Goal: Task Accomplishment & Management: Manage account settings

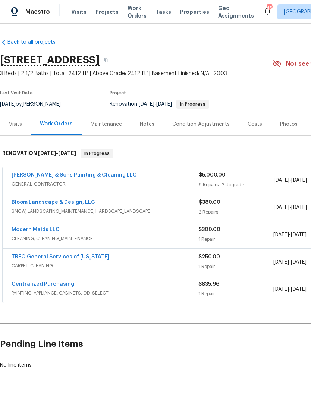
click at [102, 175] on link "[PERSON_NAME] & Sons Painting & Cleaning LLC" at bounding box center [74, 174] width 125 height 5
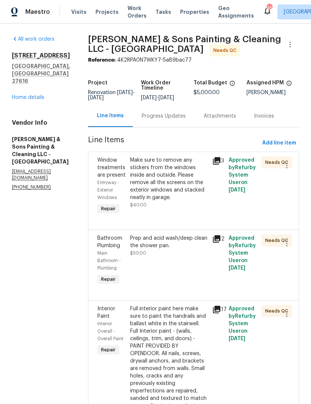
click at [139, 189] on div "Make sure to remove any stickers from the windows inside and outside. Please re…" at bounding box center [169, 178] width 78 height 45
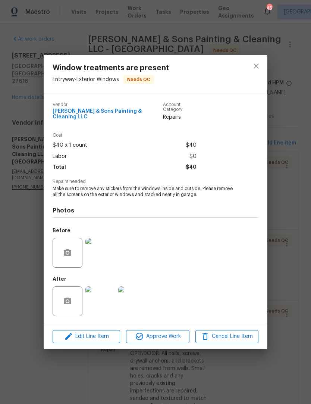
click at [103, 304] on img at bounding box center [100, 301] width 30 height 30
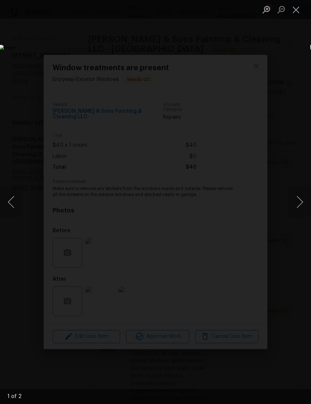
click at [296, 200] on button "Next image" at bounding box center [300, 202] width 22 height 30
click at [294, 10] on button "Close lightbox" at bounding box center [296, 9] width 15 height 13
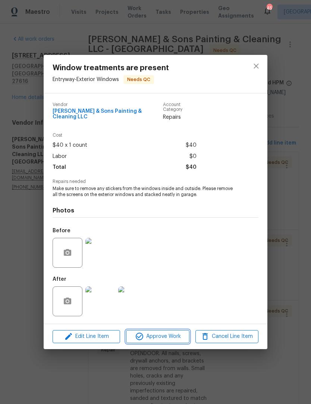
click at [162, 337] on span "Approve Work" at bounding box center [157, 336] width 59 height 9
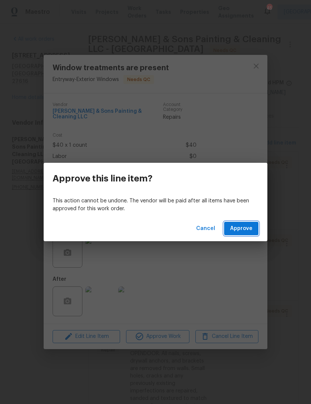
click at [247, 229] on span "Approve" at bounding box center [241, 228] width 22 height 9
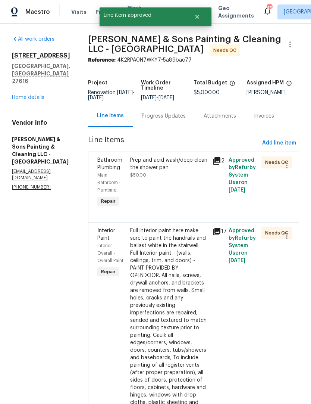
click at [179, 182] on div "Prep and acid wash/deep clean the shower pan. $50.00" at bounding box center [169, 182] width 82 height 57
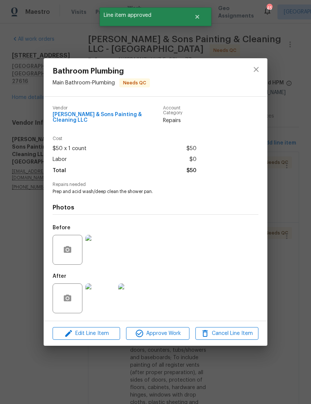
click at [94, 299] on img at bounding box center [100, 298] width 30 height 30
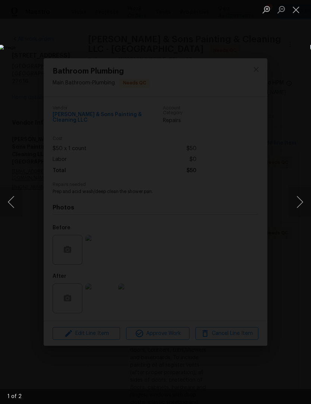
click at [241, 222] on img "Lightbox" at bounding box center [120, 202] width 242 height 314
click at [301, 197] on button "Next image" at bounding box center [300, 202] width 22 height 30
click at [302, 12] on button "Close lightbox" at bounding box center [296, 9] width 15 height 13
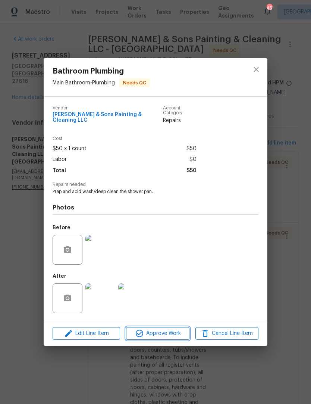
click at [169, 337] on button "Approve Work" at bounding box center [157, 333] width 63 height 13
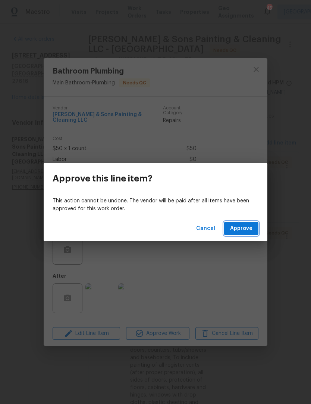
click at [250, 225] on span "Approve" at bounding box center [241, 228] width 22 height 9
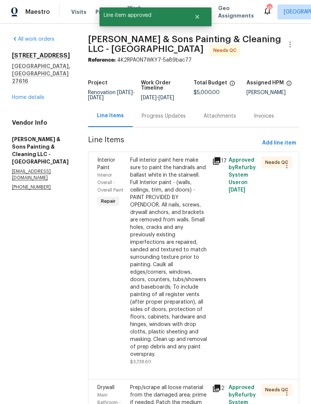
click at [185, 213] on div "Full interior paint here make sure to paint the handrails and ballast white in …" at bounding box center [169, 256] width 78 height 201
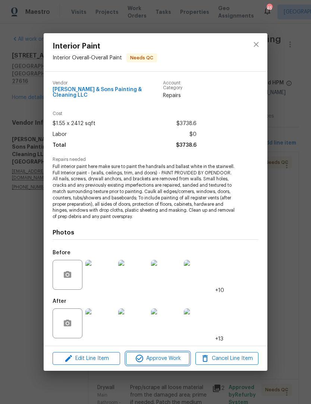
click at [173, 357] on span "Approve Work" at bounding box center [157, 358] width 59 height 9
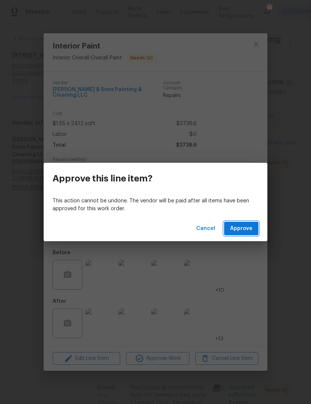
click at [252, 232] on button "Approve" at bounding box center [241, 229] width 34 height 14
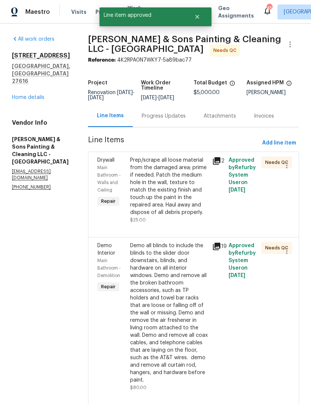
click at [179, 198] on div "Prep/scrape all loose material from the damaged area; prime if needed. Patch th…" at bounding box center [169, 186] width 78 height 60
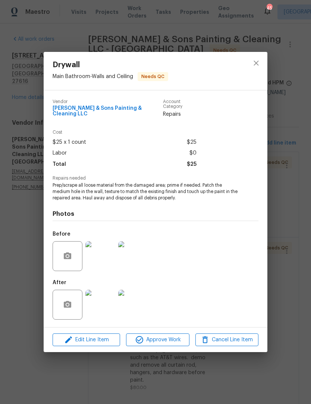
click at [108, 308] on img at bounding box center [100, 304] width 30 height 30
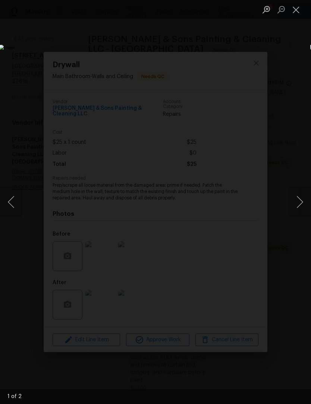
click at [298, 208] on button "Next image" at bounding box center [300, 202] width 22 height 30
click at [296, 207] on button "Next image" at bounding box center [300, 202] width 22 height 30
click at [299, 7] on button "Close lightbox" at bounding box center [296, 9] width 15 height 13
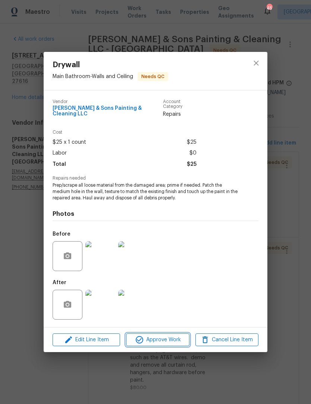
click at [169, 340] on span "Approve Work" at bounding box center [157, 339] width 59 height 9
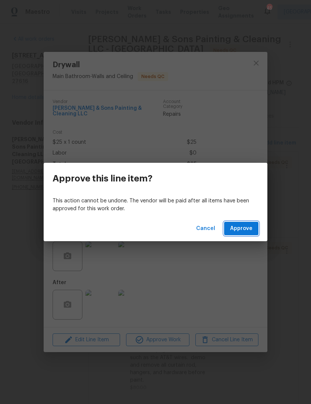
click at [253, 226] on button "Approve" at bounding box center [241, 229] width 34 height 14
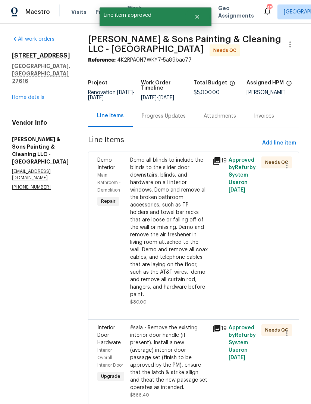
click at [179, 215] on div "Demo all blinds to include the blinds to the slider door downstairs, blinds, an…" at bounding box center [169, 227] width 78 height 142
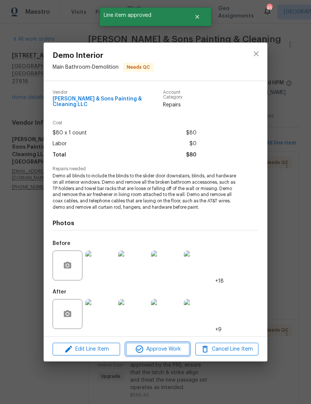
click at [164, 351] on span "Approve Work" at bounding box center [157, 348] width 59 height 9
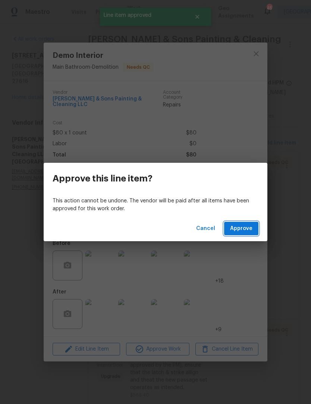
click at [251, 230] on span "Approve" at bounding box center [241, 228] width 22 height 9
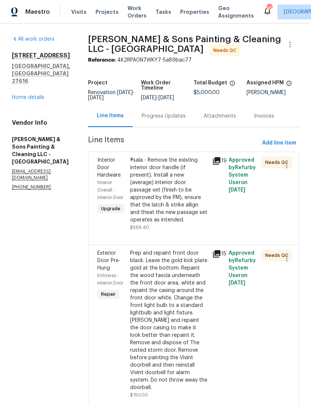
click at [178, 205] on div "#sala - Remove the existing interior door handle (if present). Install a new (a…" at bounding box center [169, 189] width 78 height 67
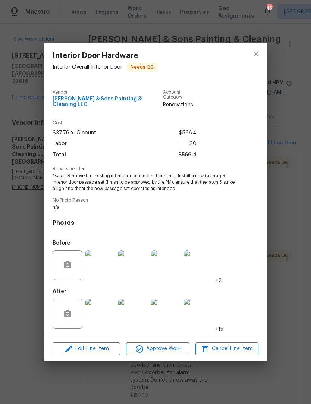
click at [103, 267] on img at bounding box center [100, 265] width 30 height 30
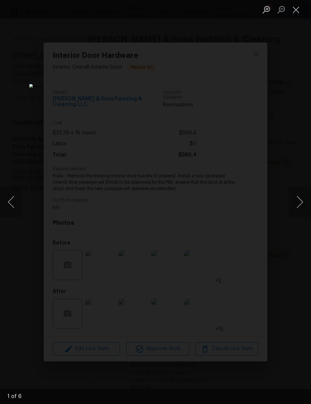
click at [303, 202] on button "Next image" at bounding box center [300, 202] width 22 height 30
click at [298, 203] on button "Next image" at bounding box center [300, 202] width 22 height 30
click at [295, 204] on button "Next image" at bounding box center [300, 202] width 22 height 30
click at [293, 205] on button "Next image" at bounding box center [300, 202] width 22 height 30
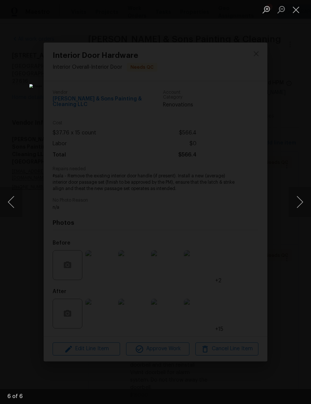
click at [303, 3] on button "Close lightbox" at bounding box center [296, 9] width 15 height 13
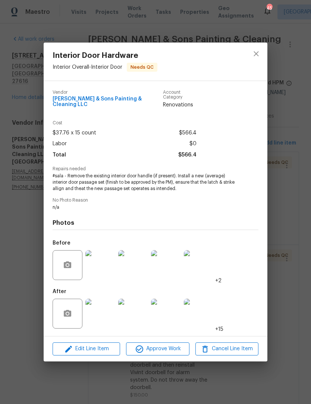
click at [104, 308] on img at bounding box center [100, 313] width 30 height 30
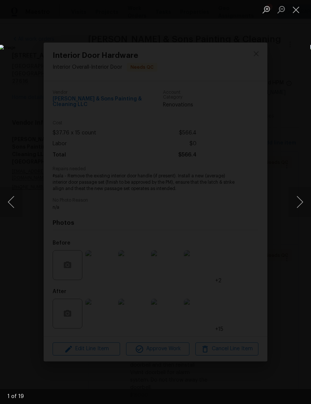
click at [300, 202] on button "Next image" at bounding box center [300, 202] width 22 height 30
click at [303, 202] on button "Next image" at bounding box center [300, 202] width 22 height 30
click at [301, 201] on button "Next image" at bounding box center [300, 202] width 22 height 30
click at [304, 200] on button "Next image" at bounding box center [300, 202] width 22 height 30
click at [303, 199] on button "Next image" at bounding box center [300, 202] width 22 height 30
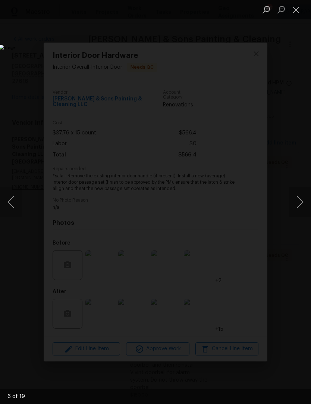
click at [303, 200] on button "Next image" at bounding box center [300, 202] width 22 height 30
click at [300, 199] on button "Next image" at bounding box center [300, 202] width 22 height 30
click at [300, 201] on button "Next image" at bounding box center [300, 202] width 22 height 30
click at [301, 199] on button "Next image" at bounding box center [300, 202] width 22 height 30
click at [296, 12] on button "Close lightbox" at bounding box center [296, 9] width 15 height 13
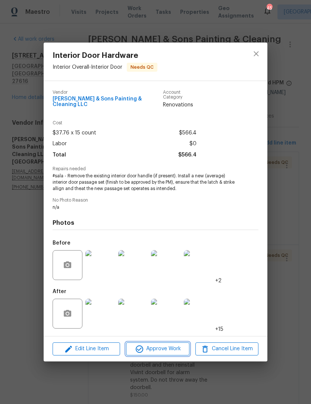
click at [181, 349] on span "Approve Work" at bounding box center [157, 348] width 59 height 9
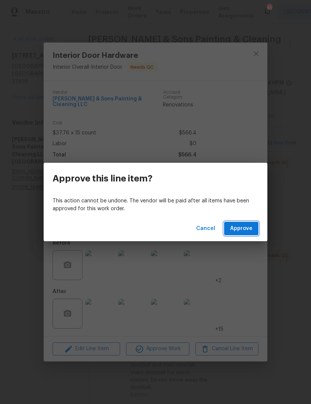
click at [250, 228] on span "Approve" at bounding box center [241, 228] width 22 height 9
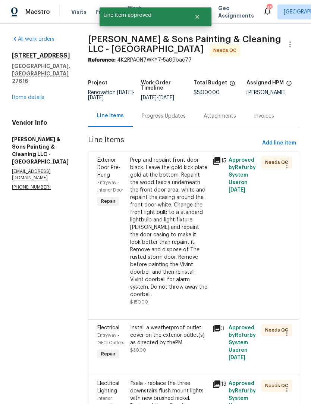
click at [188, 233] on div "Prep and repaint front door black. Leave the gold kick plate gold at the bottom…" at bounding box center [169, 227] width 78 height 142
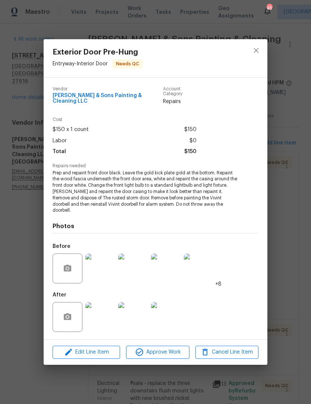
click at [103, 311] on img at bounding box center [100, 317] width 30 height 30
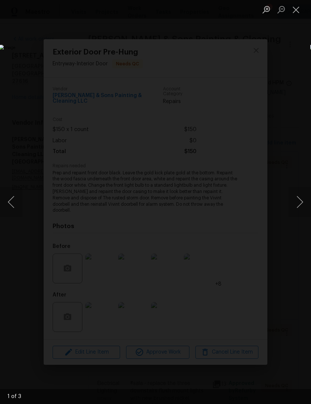
click at [301, 197] on button "Next image" at bounding box center [300, 202] width 22 height 30
click at [301, 205] on button "Next image" at bounding box center [300, 202] width 22 height 30
click at [303, 206] on button "Next image" at bounding box center [300, 202] width 22 height 30
click at [305, 198] on button "Next image" at bounding box center [300, 202] width 22 height 30
click at [298, 13] on button "Close lightbox" at bounding box center [296, 9] width 15 height 13
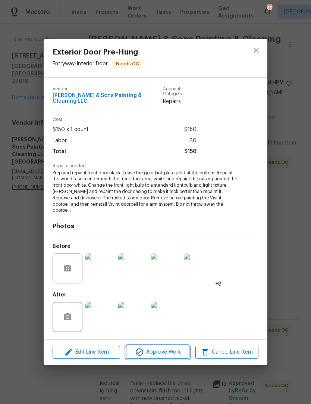
click at [170, 347] on span "Approve Work" at bounding box center [157, 351] width 59 height 9
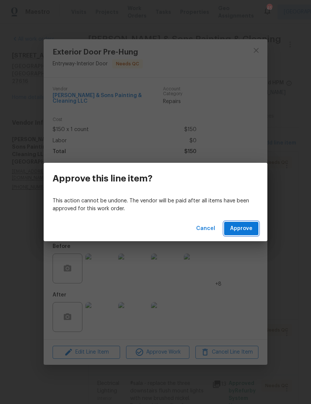
click at [251, 229] on span "Approve" at bounding box center [241, 228] width 22 height 9
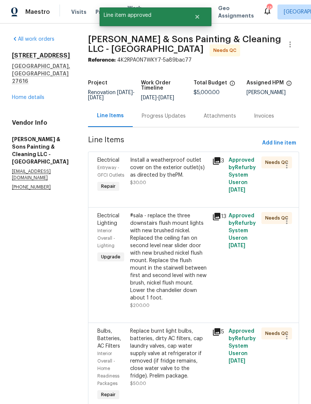
click at [180, 184] on div "Install a weatherproof outlet cover on the exterior outlet(s) as directed by th…" at bounding box center [169, 171] width 78 height 30
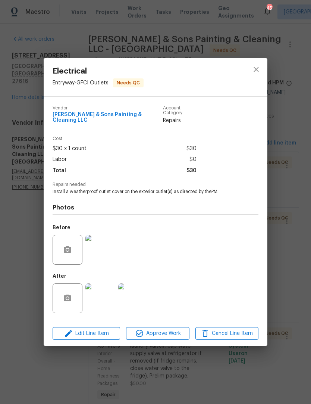
click at [105, 304] on img at bounding box center [100, 298] width 30 height 30
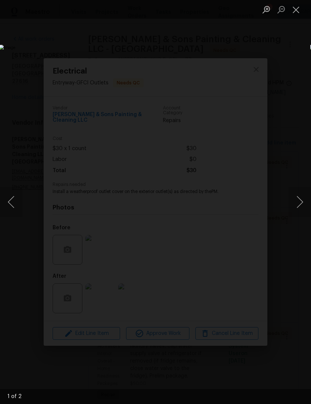
click at [299, 7] on button "Close lightbox" at bounding box center [296, 9] width 15 height 13
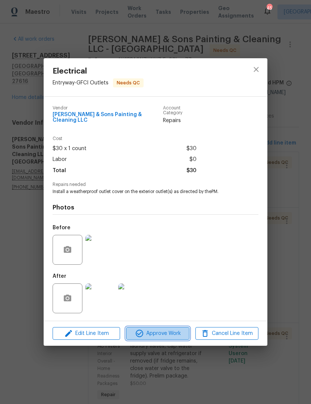
click at [158, 329] on span "Approve Work" at bounding box center [157, 333] width 59 height 9
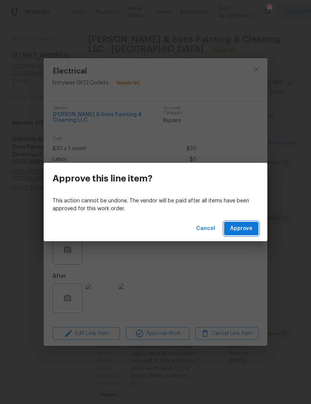
click at [251, 231] on span "Approve" at bounding box center [241, 228] width 22 height 9
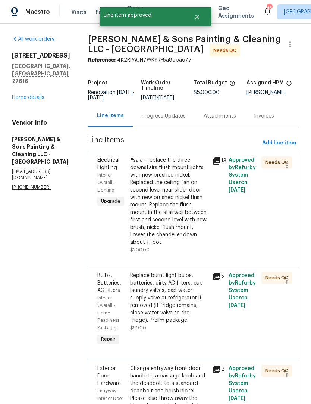
click at [179, 206] on div "#sala - replace the three downstairs flush mount lights with new brushed nickel…" at bounding box center [169, 201] width 78 height 90
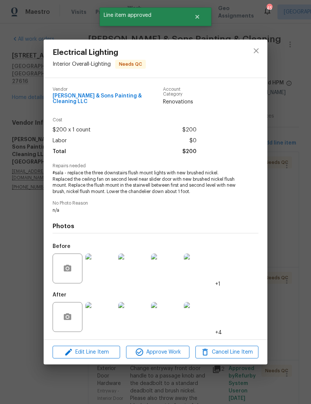
click at [108, 313] on img at bounding box center [100, 317] width 30 height 30
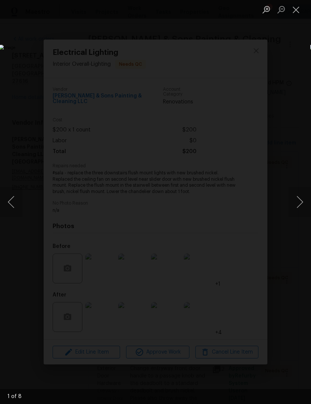
click at [301, 194] on button "Next image" at bounding box center [300, 202] width 22 height 30
click at [301, 202] on button "Next image" at bounding box center [300, 202] width 22 height 30
click at [301, 197] on button "Next image" at bounding box center [300, 202] width 22 height 30
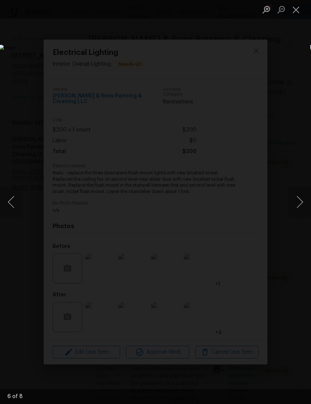
click at [300, 7] on button "Close lightbox" at bounding box center [296, 9] width 15 height 13
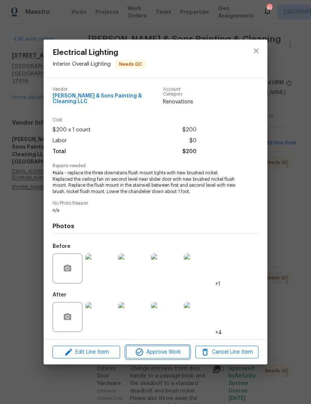
click at [161, 351] on span "Approve Work" at bounding box center [157, 351] width 59 height 9
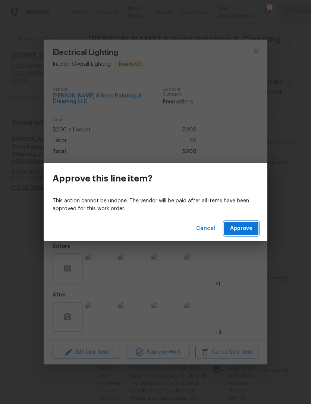
click at [256, 226] on button "Approve" at bounding box center [241, 229] width 34 height 14
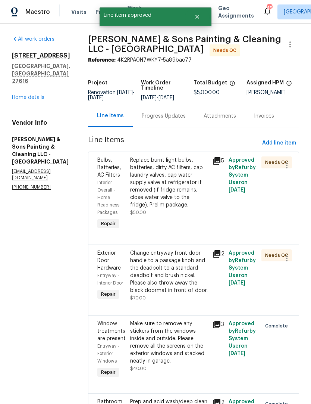
click at [171, 195] on div "Replace burnt light bulbs, batteries, dirty AC filters, cap laundry valves, cap…" at bounding box center [169, 182] width 78 height 52
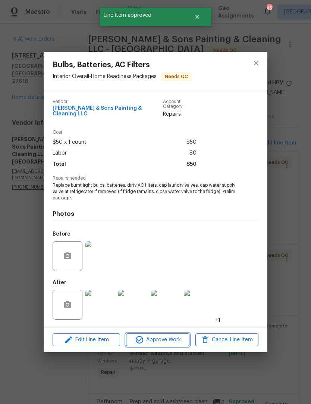
click at [157, 337] on span "Approve Work" at bounding box center [157, 339] width 59 height 9
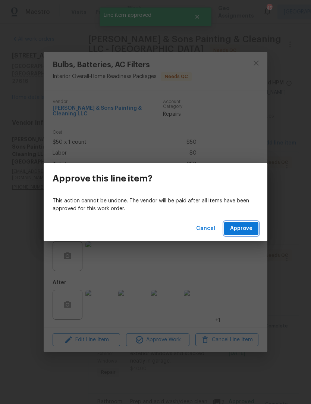
click at [246, 231] on span "Approve" at bounding box center [241, 228] width 22 height 9
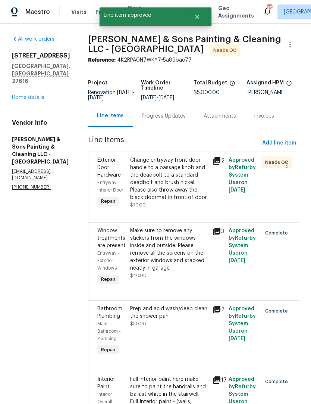
click at [188, 197] on div "Change entryway front door handle to a passage knob and the deadbolt to a stand…" at bounding box center [169, 178] width 78 height 45
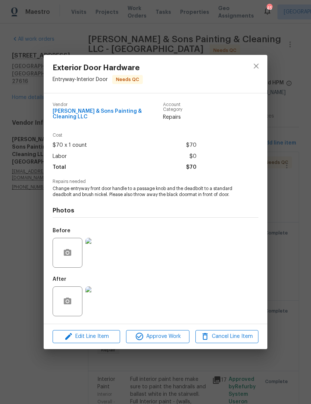
click at [105, 265] on img at bounding box center [100, 253] width 30 height 30
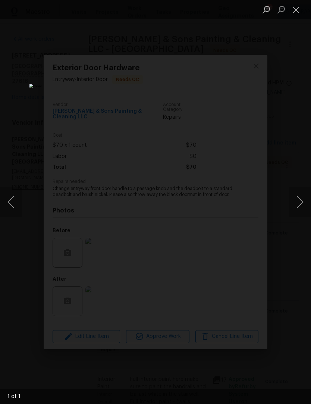
click at [302, 5] on button "Close lightbox" at bounding box center [296, 9] width 15 height 13
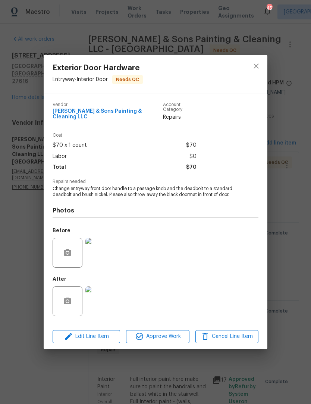
click at [102, 290] on img at bounding box center [100, 301] width 30 height 30
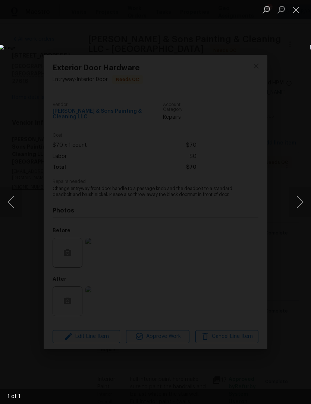
click at [300, 197] on button "Next image" at bounding box center [300, 202] width 22 height 30
click at [301, 200] on button "Next image" at bounding box center [300, 202] width 22 height 30
click at [301, 205] on button "Next image" at bounding box center [300, 202] width 22 height 30
click at [297, 6] on button "Close lightbox" at bounding box center [296, 9] width 15 height 13
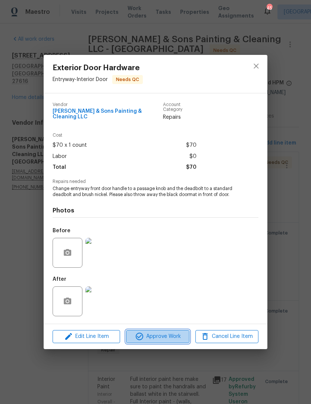
click at [161, 333] on span "Approve Work" at bounding box center [157, 336] width 59 height 9
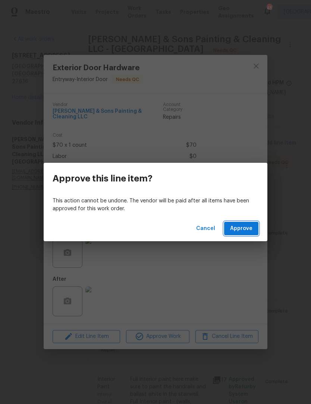
click at [238, 231] on span "Approve" at bounding box center [241, 228] width 22 height 9
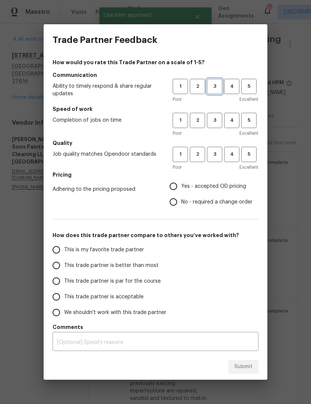
click at [211, 86] on span "3" at bounding box center [215, 86] width 14 height 9
click at [213, 119] on span "3" at bounding box center [215, 120] width 14 height 9
click at [221, 147] on button "3" at bounding box center [214, 154] width 15 height 15
click at [178, 184] on input "Yes - accepted OD pricing" at bounding box center [174, 186] width 16 height 16
radio input "true"
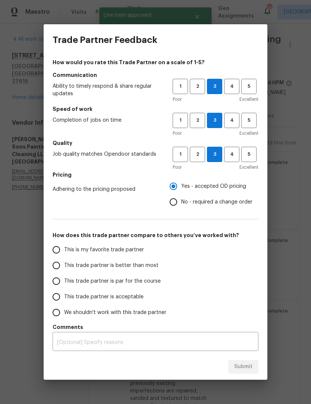
click at [152, 284] on span "This trade partner is par for the course" at bounding box center [112, 281] width 97 height 8
click at [64, 284] on input "This trade partner is par for the course" at bounding box center [56, 281] width 16 height 16
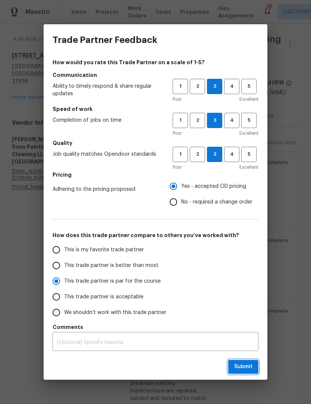
click at [249, 367] on span "Submit" at bounding box center [243, 366] width 18 height 9
radio input "true"
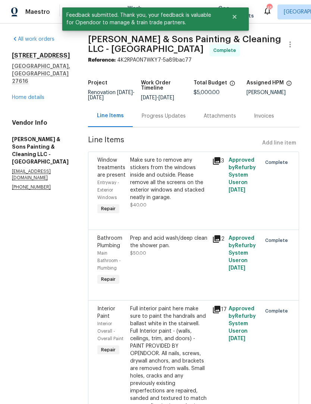
click at [26, 95] on link "Home details" at bounding box center [28, 97] width 32 height 5
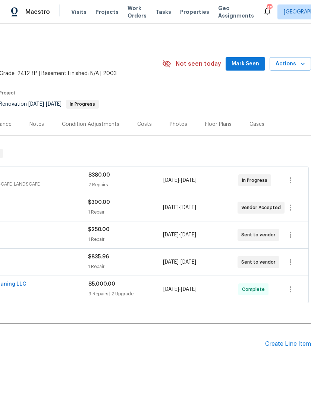
scroll to position [0, 110]
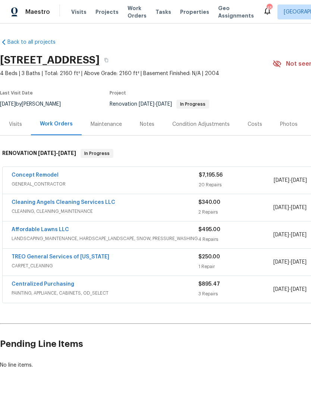
scroll to position [0, 0]
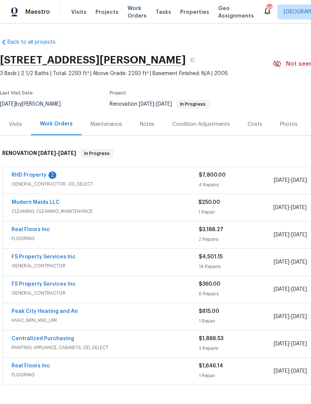
click at [31, 176] on link "RHD Property" at bounding box center [29, 174] width 35 height 5
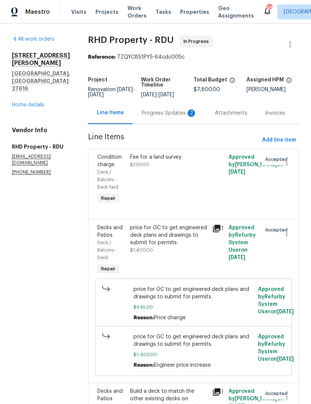
click at [157, 117] on div "Progress Updates 2" at bounding box center [169, 112] width 55 height 7
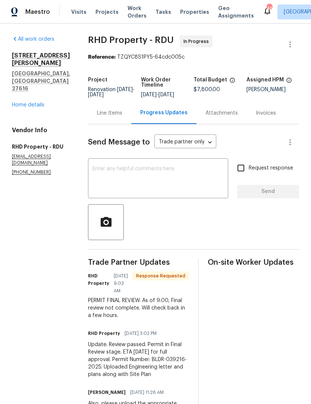
click at [243, 176] on input "Request response" at bounding box center [241, 168] width 16 height 16
checkbox input "true"
click at [195, 183] on textarea at bounding box center [157, 179] width 131 height 26
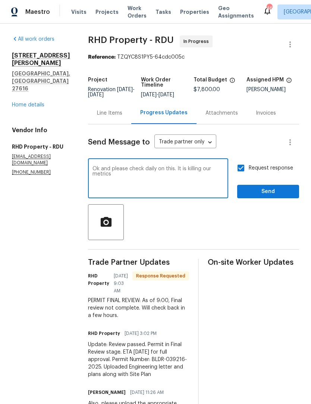
type textarea "Ok and please check daily on this. It is killing our metrics"
click at [265, 191] on button "Send" at bounding box center [268, 192] width 62 height 14
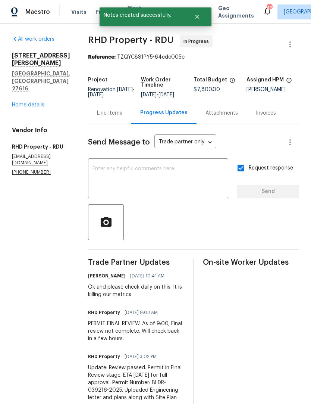
click at [29, 76] on div "5163 Sandy Banks Rd Raleigh, NC 27616 Home details" at bounding box center [41, 80] width 58 height 57
click at [30, 102] on link "Home details" at bounding box center [28, 104] width 32 height 5
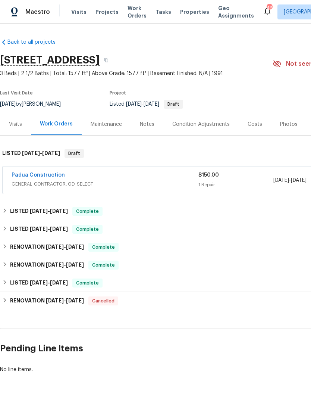
click at [43, 176] on link "Padua Construction" at bounding box center [38, 174] width 53 height 5
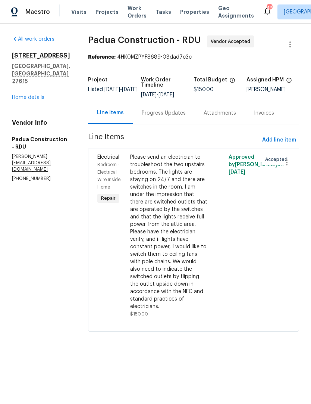
click at [170, 114] on div "Progress Updates" at bounding box center [164, 113] width 62 height 22
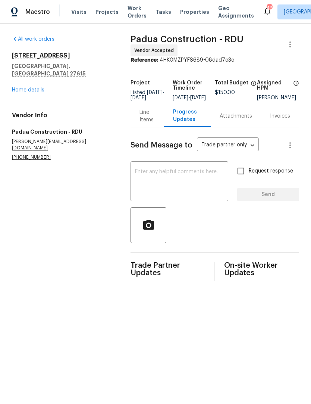
click at [178, 194] on textarea at bounding box center [179, 182] width 89 height 26
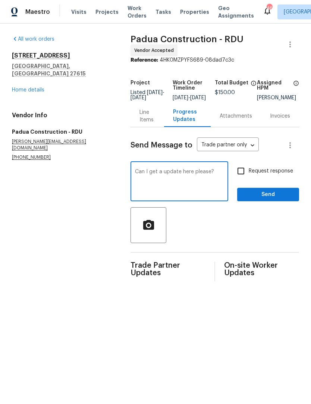
type textarea "Can I get a update here please?"
click at [247, 179] on input "Request response" at bounding box center [241, 171] width 16 height 16
checkbox input "true"
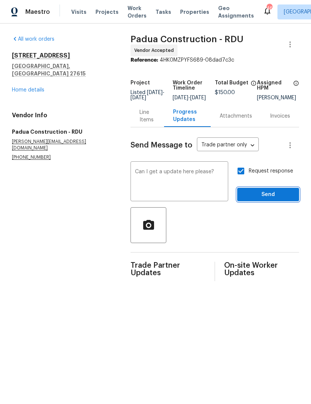
click at [267, 199] on span "Send" at bounding box center [268, 194] width 50 height 9
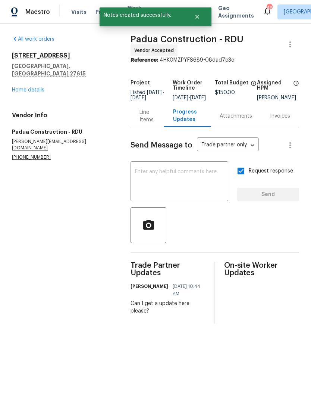
click at [35, 87] on link "Home details" at bounding box center [28, 89] width 32 height 5
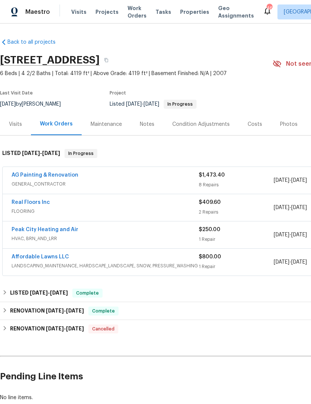
click at [38, 208] on span "FLOORING" at bounding box center [105, 210] width 187 height 7
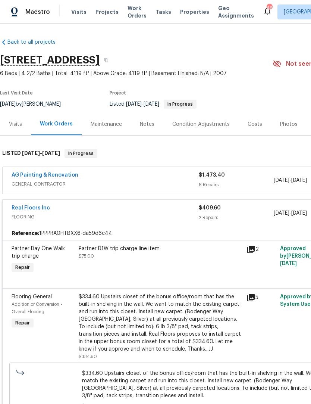
click at [40, 210] on link "Real Floors Inc" at bounding box center [31, 207] width 38 height 5
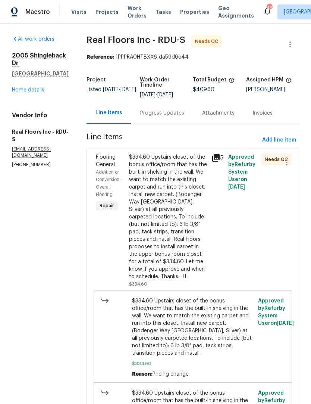
click at [181, 222] on div "$334.60 Upstairs closet of the bonus office/room that has the built-in shelving…" at bounding box center [168, 216] width 78 height 127
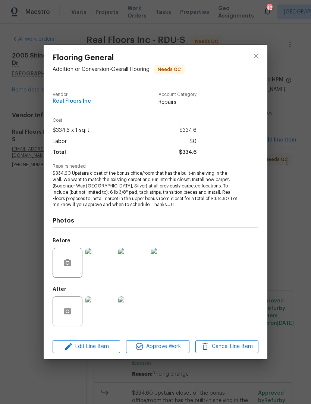
click at [104, 313] on img at bounding box center [100, 311] width 30 height 30
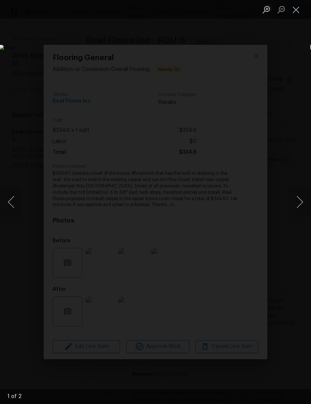
click at [303, 201] on button "Next image" at bounding box center [300, 202] width 22 height 30
click at [302, 6] on button "Close lightbox" at bounding box center [296, 9] width 15 height 13
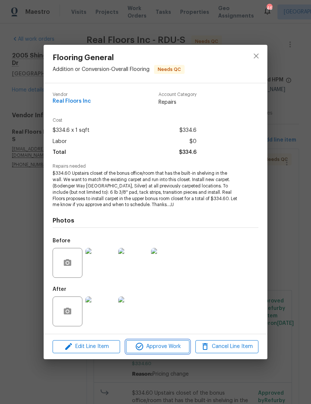
click at [160, 343] on span "Approve Work" at bounding box center [157, 346] width 59 height 9
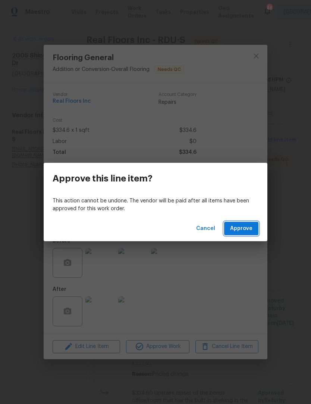
click at [249, 232] on span "Approve" at bounding box center [241, 228] width 22 height 9
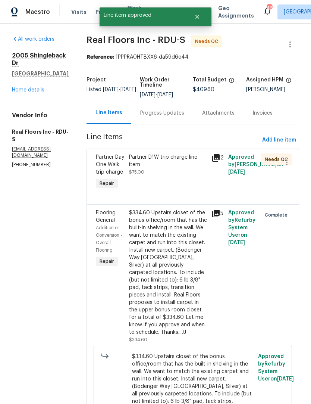
click at [177, 172] on div "Partner D1W trip charge line item $75.00" at bounding box center [168, 164] width 78 height 22
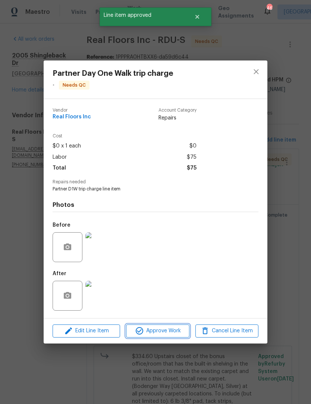
click at [157, 327] on button "Approve Work" at bounding box center [157, 330] width 63 height 13
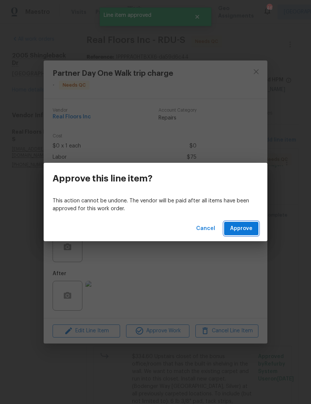
click at [247, 229] on span "Approve" at bounding box center [241, 228] width 22 height 9
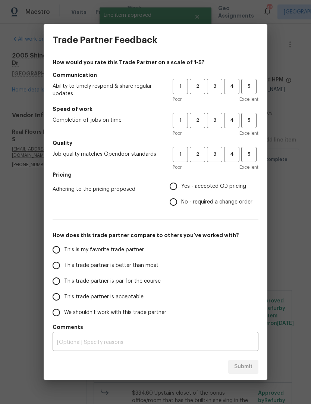
click at [177, 183] on input "Yes - accepted OD pricing" at bounding box center [174, 186] width 16 height 16
radio input "true"
click at [235, 152] on span "4" at bounding box center [232, 154] width 14 height 9
click at [215, 115] on button "3" at bounding box center [214, 120] width 15 height 15
click at [222, 154] on button "3" at bounding box center [214, 154] width 15 height 15
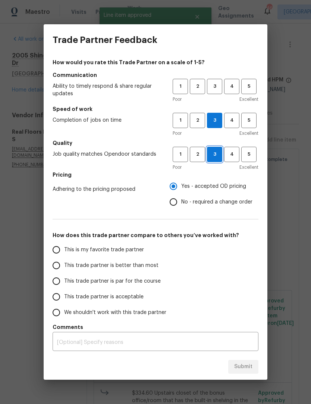
click at [221, 84] on span "3" at bounding box center [215, 86] width 14 height 9
click at [131, 280] on span "This trade partner is par for the course" at bounding box center [112, 281] width 97 height 8
click at [64, 280] on input "This trade partner is par for the course" at bounding box center [56, 281] width 16 height 16
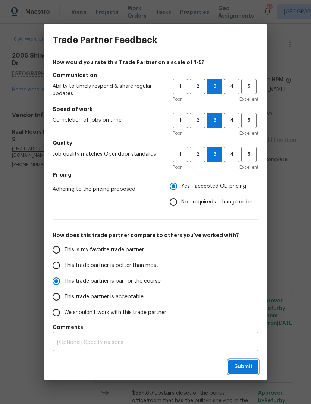
click at [243, 372] on button "Submit" at bounding box center [243, 367] width 30 height 14
radio input "true"
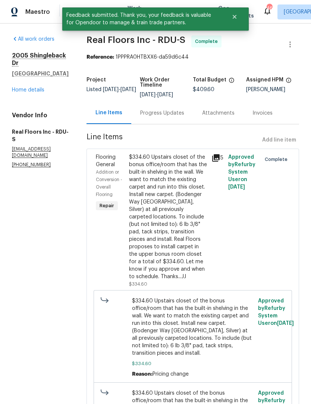
click at [41, 92] on link "Home details" at bounding box center [28, 89] width 32 height 5
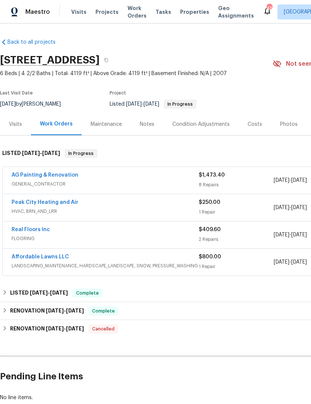
click at [74, 175] on link "AG Painting & Renovation" at bounding box center [45, 174] width 67 height 5
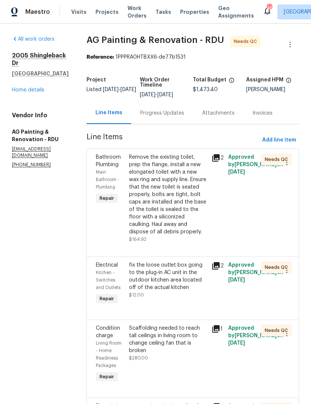
click at [184, 203] on div "Remove the existing toilet, prep the flange, install a new elongated toilet wit…" at bounding box center [168, 194] width 78 height 82
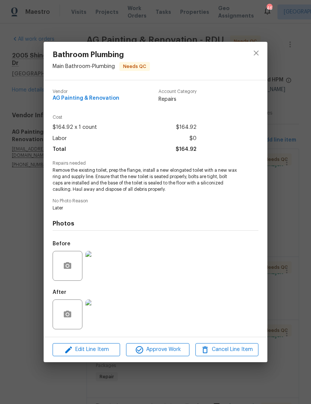
click at [103, 317] on img at bounding box center [100, 314] width 30 height 30
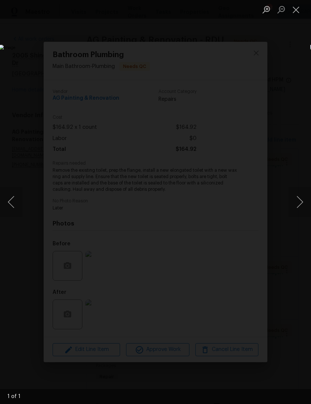
click at [303, 12] on button "Close lightbox" at bounding box center [296, 9] width 15 height 13
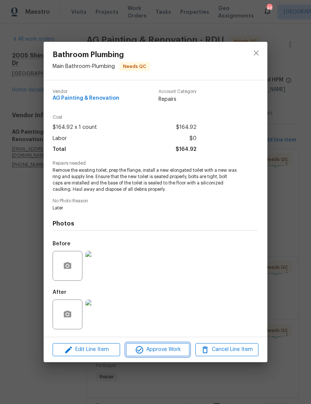
click at [169, 352] on span "Approve Work" at bounding box center [157, 349] width 59 height 9
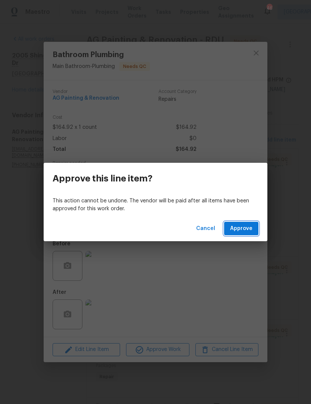
click at [250, 228] on span "Approve" at bounding box center [241, 228] width 22 height 9
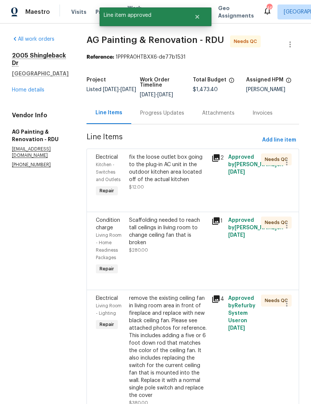
click at [191, 183] on div "fix the loose outlet box going to the plug-in AC unit in the outdoor kitchen ar…" at bounding box center [168, 168] width 78 height 30
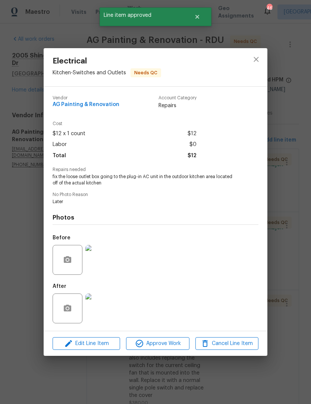
click at [99, 310] on img at bounding box center [100, 308] width 30 height 30
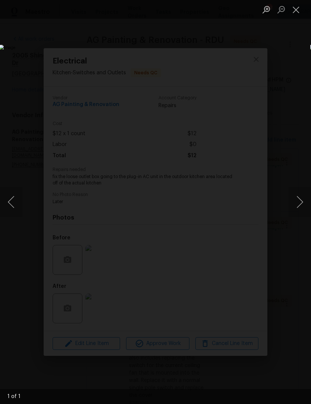
click at [298, 203] on button "Next image" at bounding box center [300, 202] width 22 height 30
click at [295, 203] on button "Next image" at bounding box center [300, 202] width 22 height 30
click at [299, 200] on button "Next image" at bounding box center [300, 202] width 22 height 30
click at [302, 4] on button "Close lightbox" at bounding box center [296, 9] width 15 height 13
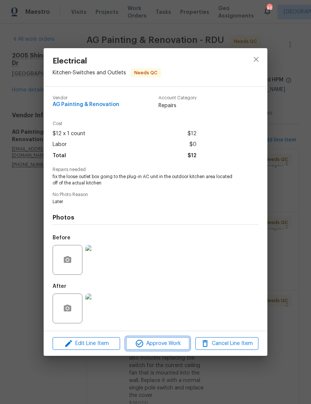
click at [165, 340] on span "Approve Work" at bounding box center [157, 343] width 59 height 9
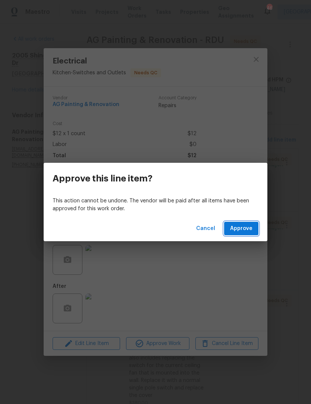
click at [249, 223] on button "Approve" at bounding box center [241, 229] width 34 height 14
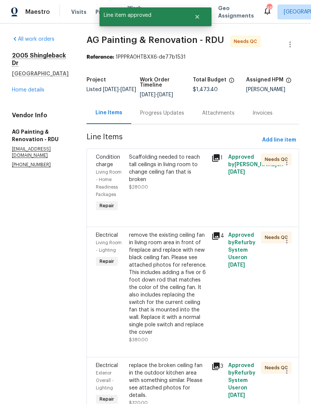
click at [194, 181] on div "Scaffolding needed to reach tall ceilings in living room to change ceiling fan …" at bounding box center [168, 168] width 78 height 30
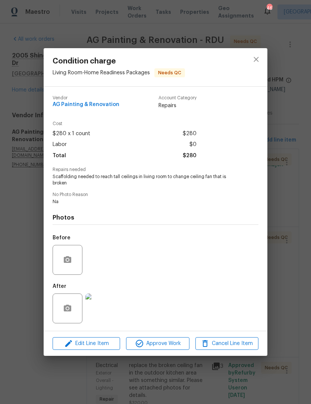
click at [101, 314] on img at bounding box center [100, 308] width 30 height 30
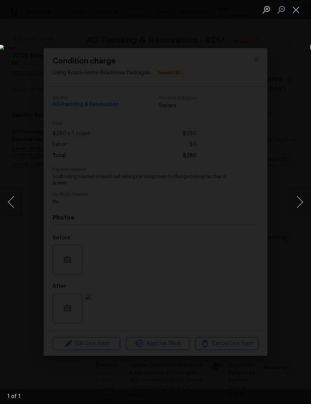
click at [297, 7] on button "Close lightbox" at bounding box center [296, 9] width 15 height 13
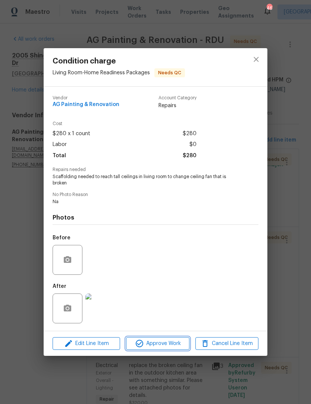
click at [167, 339] on span "Approve Work" at bounding box center [157, 343] width 59 height 9
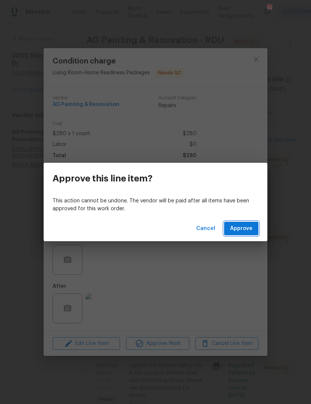
click at [250, 233] on button "Approve" at bounding box center [241, 229] width 34 height 14
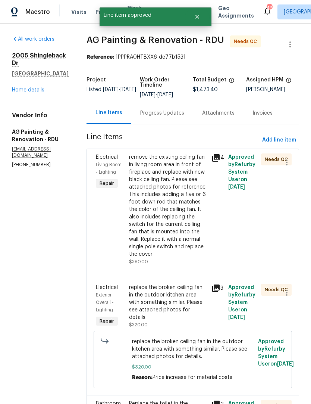
click at [199, 203] on div "remove the existing ceiling fan in living room area in front of fireplace and r…" at bounding box center [168, 205] width 78 height 104
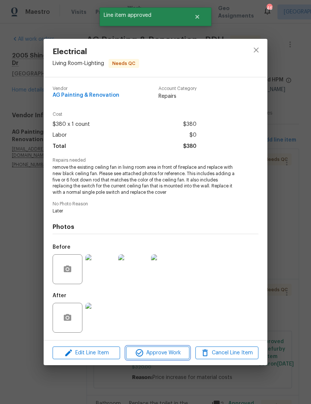
click at [166, 352] on span "Approve Work" at bounding box center [157, 352] width 59 height 9
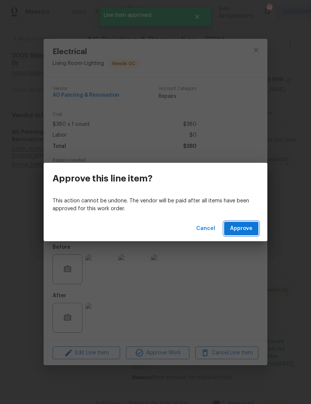
click at [246, 229] on span "Approve" at bounding box center [241, 228] width 22 height 9
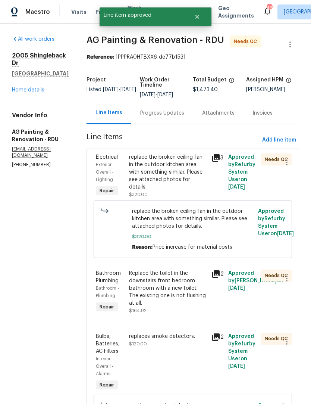
click at [195, 182] on div "replace the broken ceiling fan in the outdoor kitchen area with something simil…" at bounding box center [168, 171] width 78 height 37
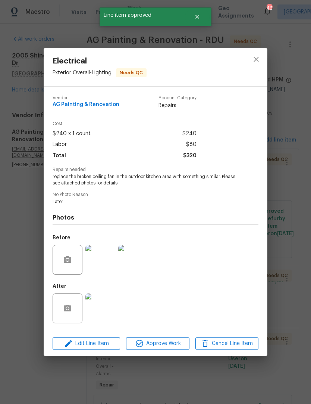
click at [104, 312] on img at bounding box center [100, 308] width 30 height 30
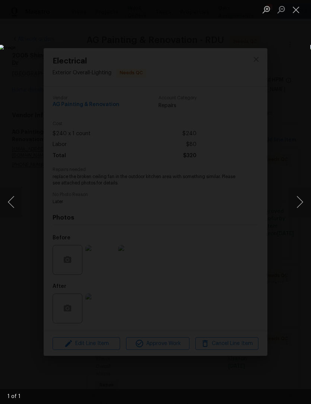
click at [302, 6] on button "Close lightbox" at bounding box center [296, 9] width 15 height 13
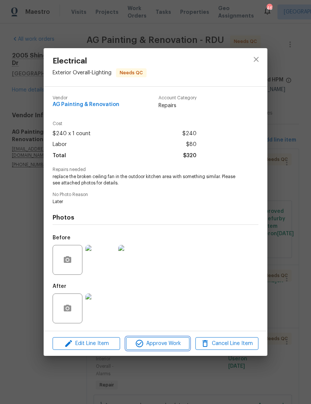
click at [165, 344] on span "Approve Work" at bounding box center [157, 343] width 59 height 9
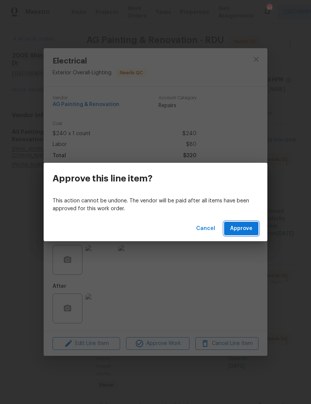
click at [246, 226] on span "Approve" at bounding box center [241, 228] width 22 height 9
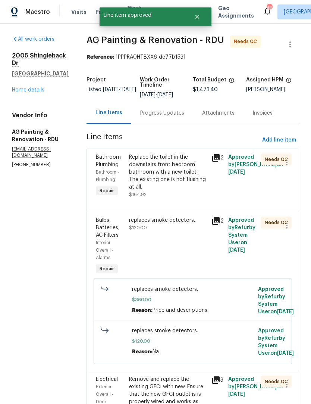
click at [198, 182] on div "Replace the toilet in the downstairs front bedroom bathroom with a new toilet. …" at bounding box center [168, 171] width 78 height 37
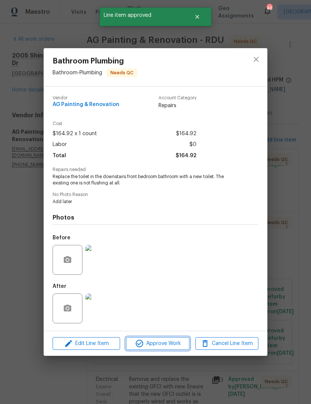
click at [159, 345] on span "Approve Work" at bounding box center [157, 343] width 59 height 9
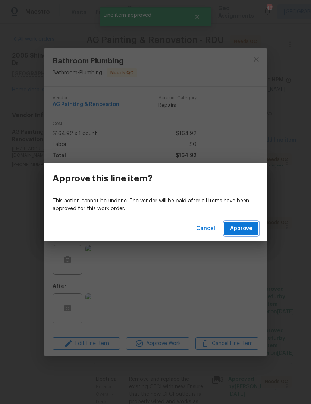
click at [245, 225] on span "Approve" at bounding box center [241, 228] width 22 height 9
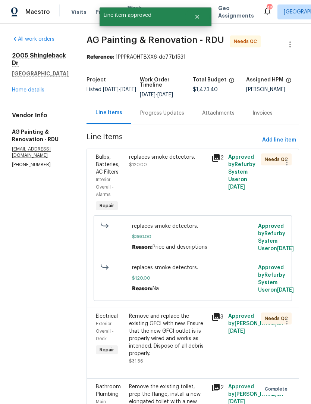
click at [194, 190] on div "replaces smoke detectors. $120.00" at bounding box center [168, 183] width 83 height 64
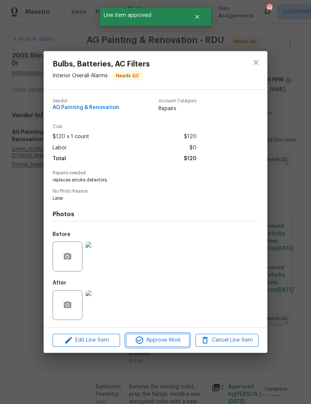
click at [165, 342] on span "Approve Work" at bounding box center [157, 339] width 59 height 9
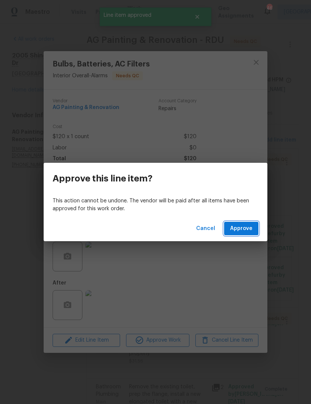
click at [247, 229] on span "Approve" at bounding box center [241, 228] width 22 height 9
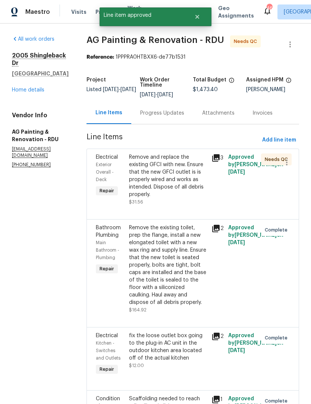
click at [197, 198] on div "Remove and replace the existing GFCI with new. Ensure that the new GFCI outlet …" at bounding box center [168, 175] width 78 height 45
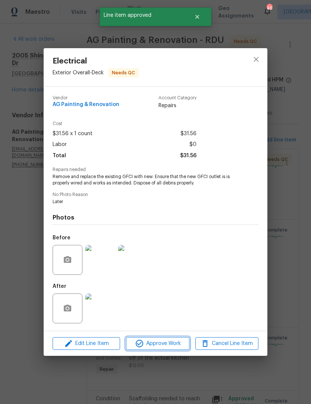
click at [170, 347] on span "Approve Work" at bounding box center [157, 343] width 59 height 9
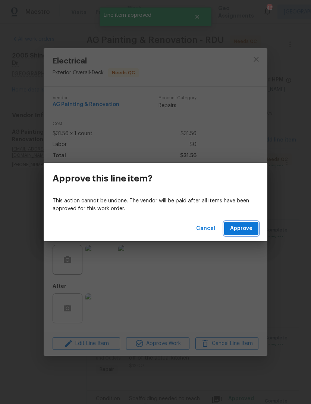
click at [240, 232] on span "Approve" at bounding box center [241, 228] width 22 height 9
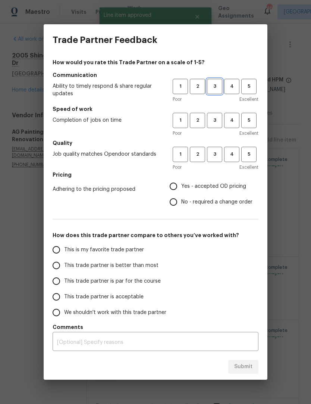
click at [219, 83] on span "3" at bounding box center [215, 86] width 14 height 9
click at [219, 120] on span "3" at bounding box center [215, 120] width 14 height 9
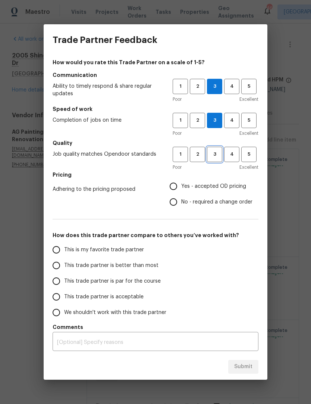
click at [218, 157] on span "3" at bounding box center [215, 154] width 14 height 9
click at [170, 187] on input "Yes - accepted OD pricing" at bounding box center [174, 186] width 16 height 16
radio input "true"
click at [128, 280] on span "This trade partner is par for the course" at bounding box center [112, 281] width 97 height 8
click at [64, 280] on input "This trade partner is par for the course" at bounding box center [56, 281] width 16 height 16
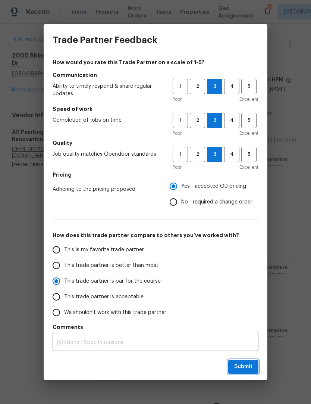
click at [246, 370] on span "Submit" at bounding box center [243, 366] width 18 height 9
radio input "true"
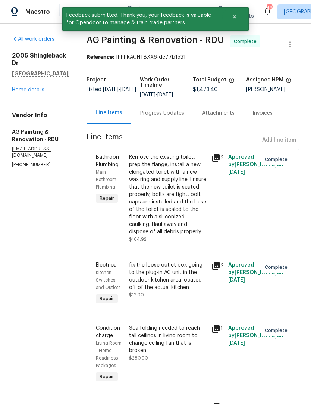
click at [35, 91] on div "All work orders 2005 Shingleback Dr Wake Forest, NC 27587 Home details Vendor I…" at bounding box center [40, 101] width 57 height 132
click at [32, 87] on link "Home details" at bounding box center [28, 89] width 32 height 5
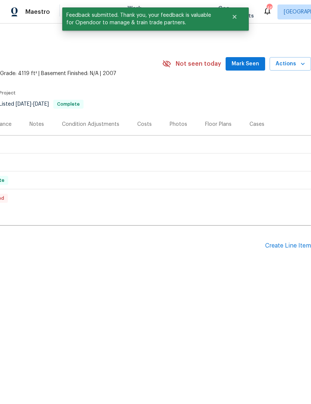
scroll to position [0, 110]
click at [293, 63] on span "Actions" at bounding box center [290, 63] width 29 height 9
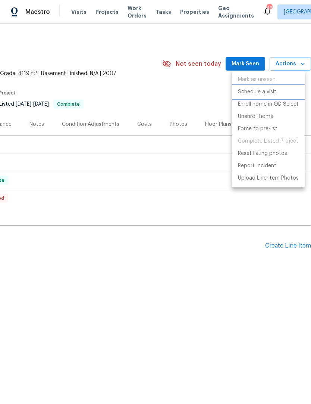
click at [270, 89] on p "Schedule a visit" at bounding box center [257, 92] width 38 height 8
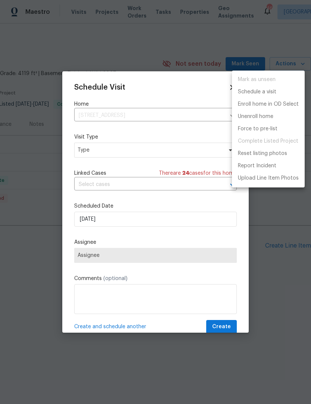
click at [163, 150] on div at bounding box center [155, 202] width 311 height 404
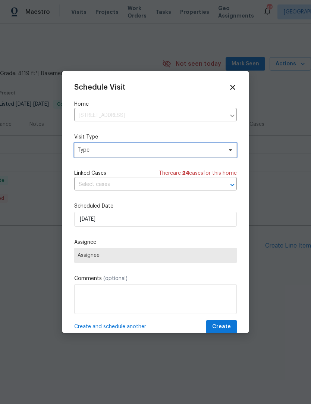
click at [174, 152] on span "Type" at bounding box center [150, 149] width 145 height 7
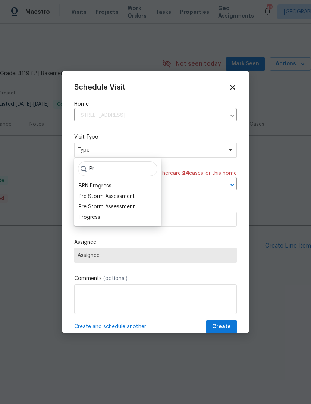
type input "Pr"
click at [98, 220] on div "Progress" at bounding box center [90, 216] width 22 height 7
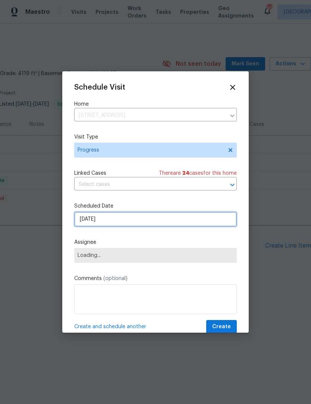
click at [135, 226] on input "9/3/2025" at bounding box center [155, 218] width 163 height 15
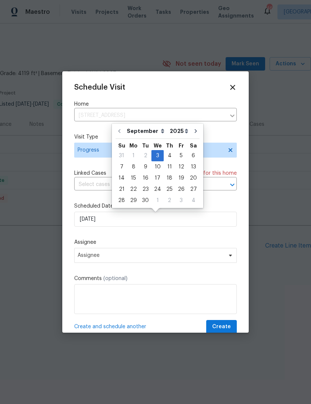
click at [150, 242] on label "Assignee" at bounding box center [155, 241] width 163 height 7
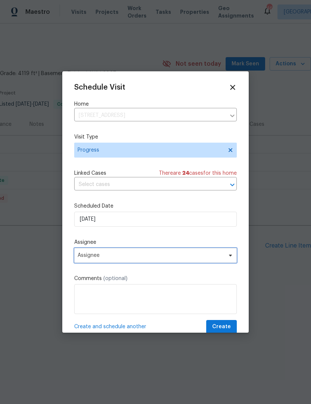
click at [150, 260] on span "Assignee" at bounding box center [155, 255] width 163 height 15
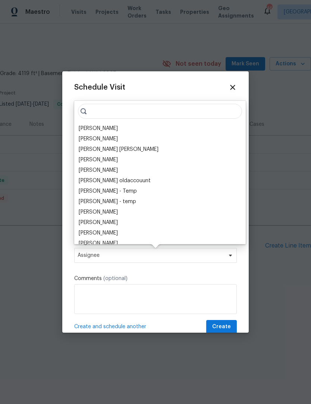
click at [106, 128] on div "[PERSON_NAME]" at bounding box center [98, 128] width 39 height 7
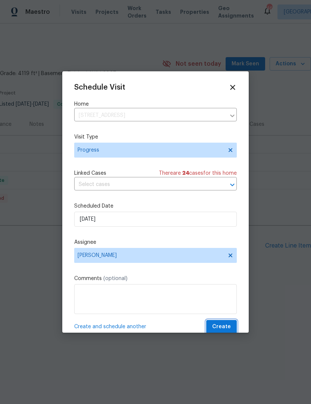
click at [227, 329] on span "Create" at bounding box center [221, 326] width 19 height 9
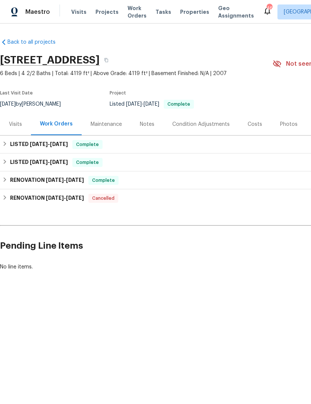
scroll to position [0, 0]
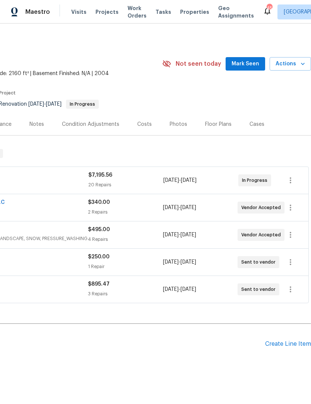
scroll to position [15, 0]
